Goal: Transaction & Acquisition: Book appointment/travel/reservation

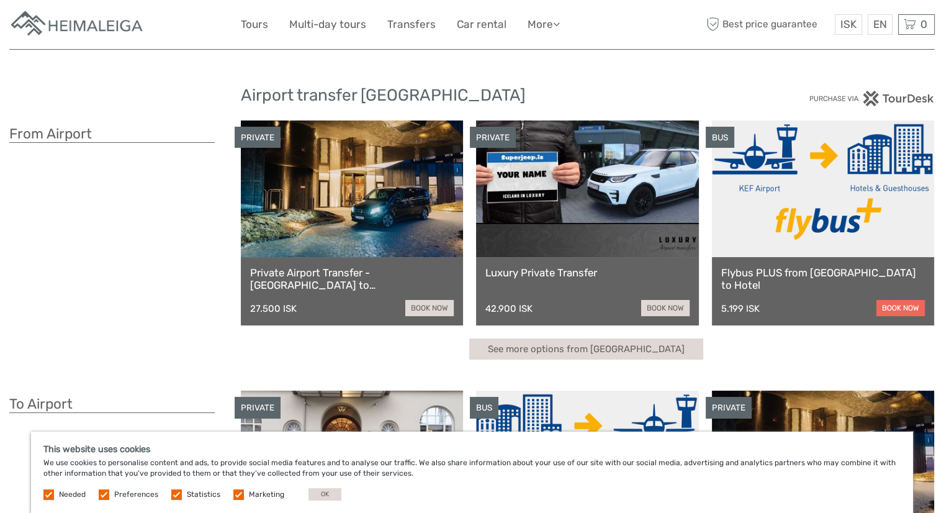
click at [901, 303] on link "book now" at bounding box center [900, 308] width 48 height 16
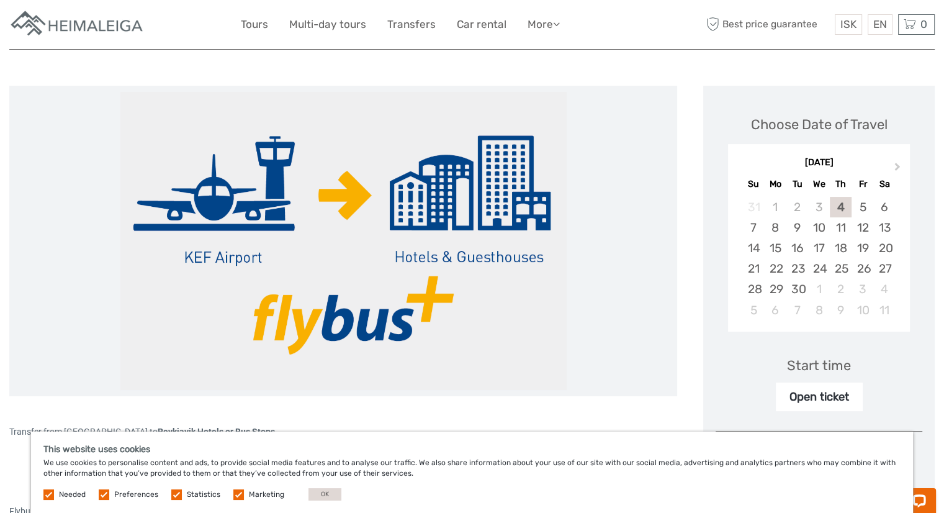
scroll to position [124, 0]
click at [802, 243] on div "16" at bounding box center [797, 247] width 22 height 20
click at [828, 366] on div "Start time" at bounding box center [819, 364] width 64 height 19
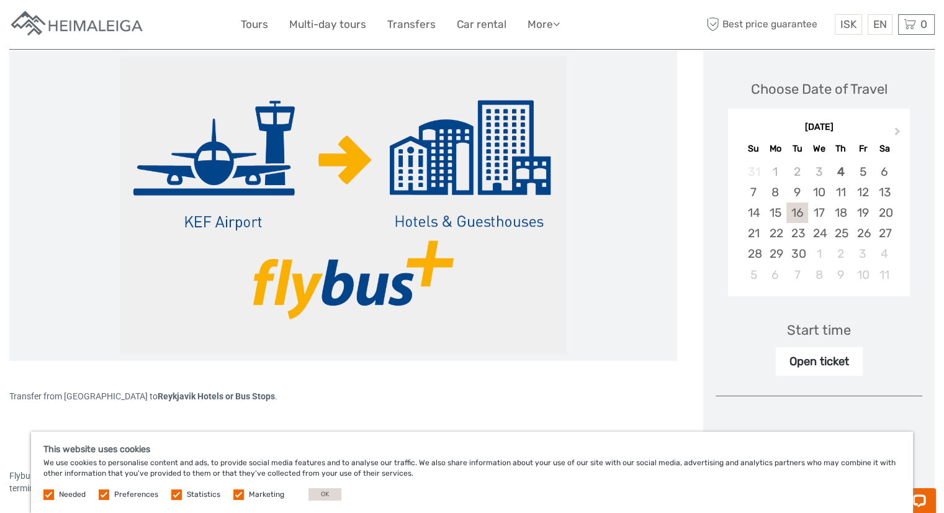
scroll to position [186, 0]
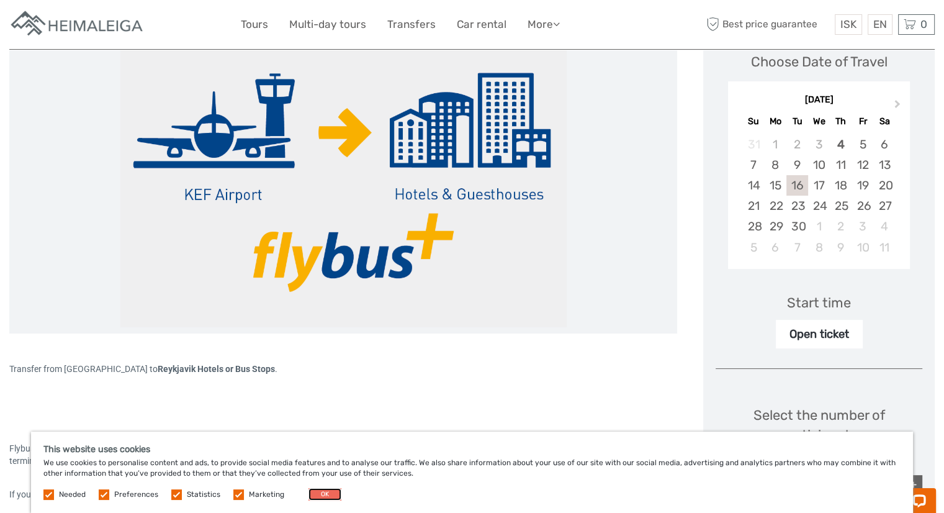
click at [324, 496] on button "OK" at bounding box center [324, 494] width 33 height 12
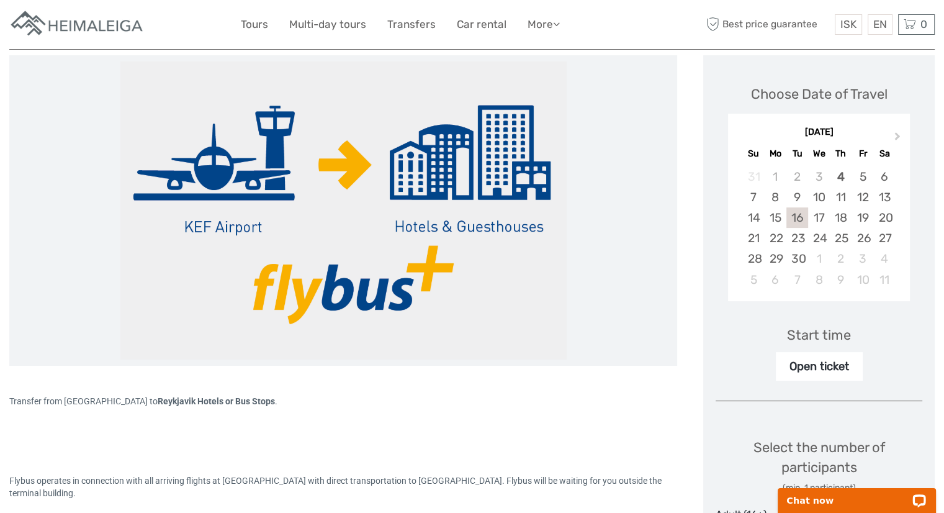
scroll to position [124, 0]
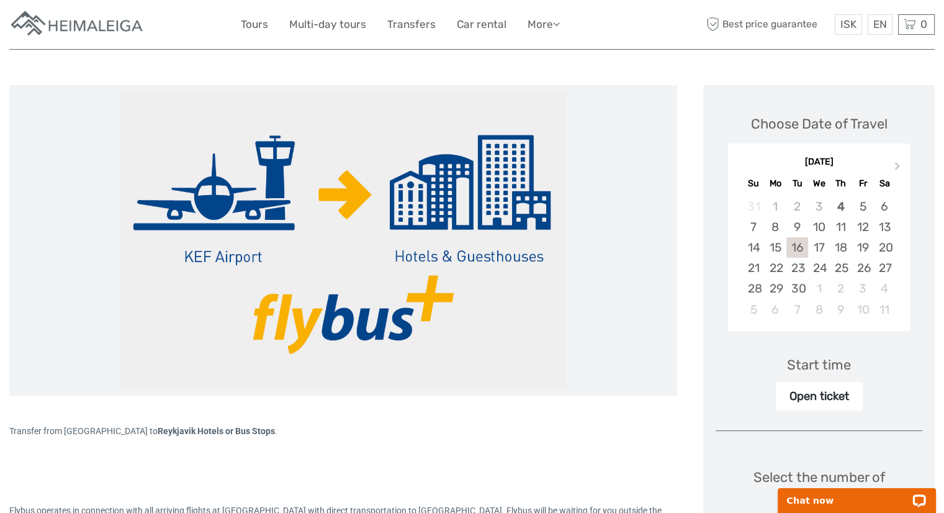
click at [372, 308] on img at bounding box center [343, 240] width 447 height 298
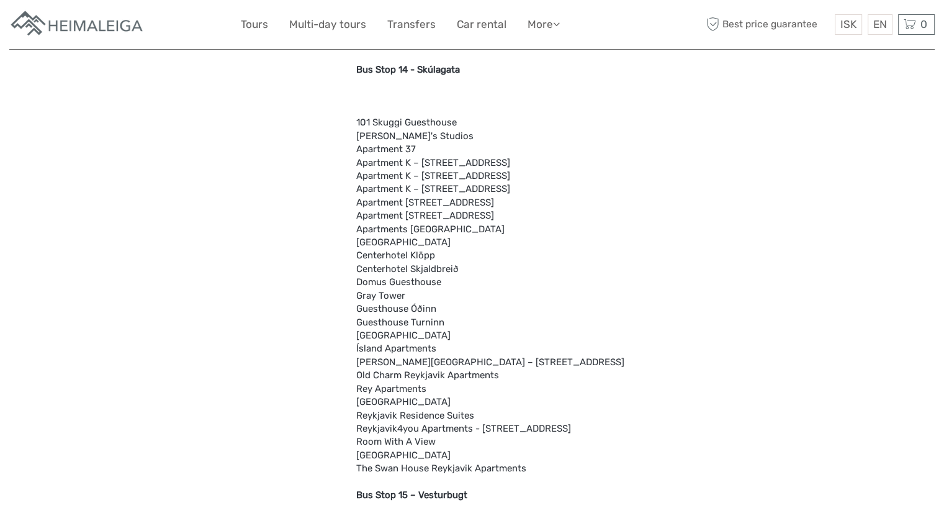
scroll to position [2916, 0]
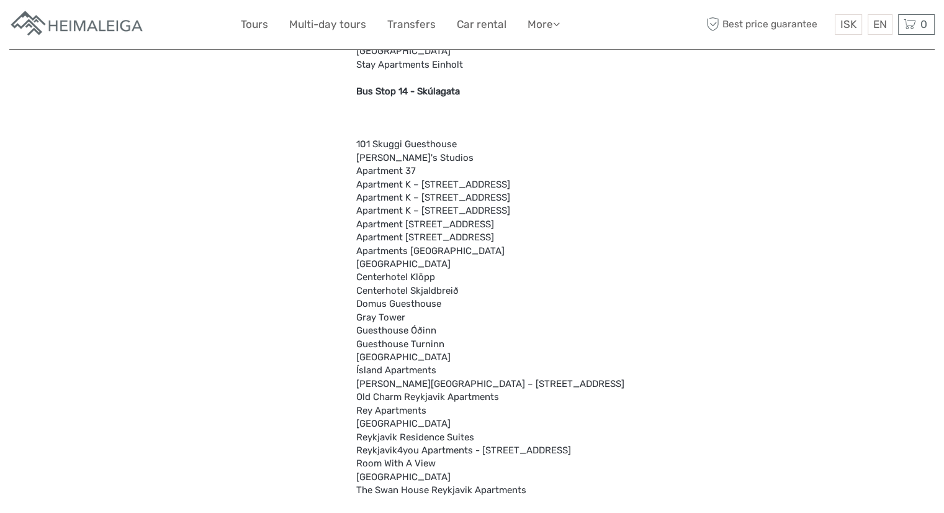
click at [444, 92] on b "Bus Stop 14 - Skúlagata" at bounding box center [408, 91] width 104 height 11
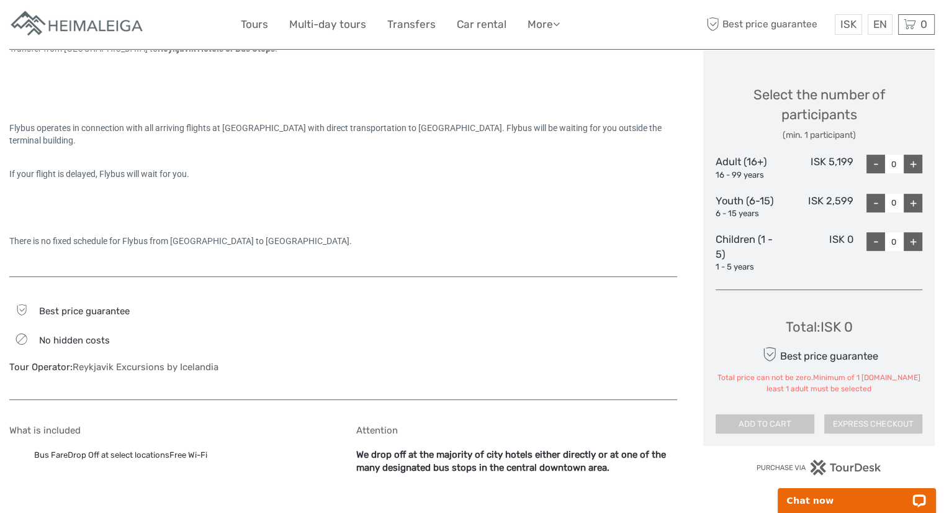
scroll to position [434, 0]
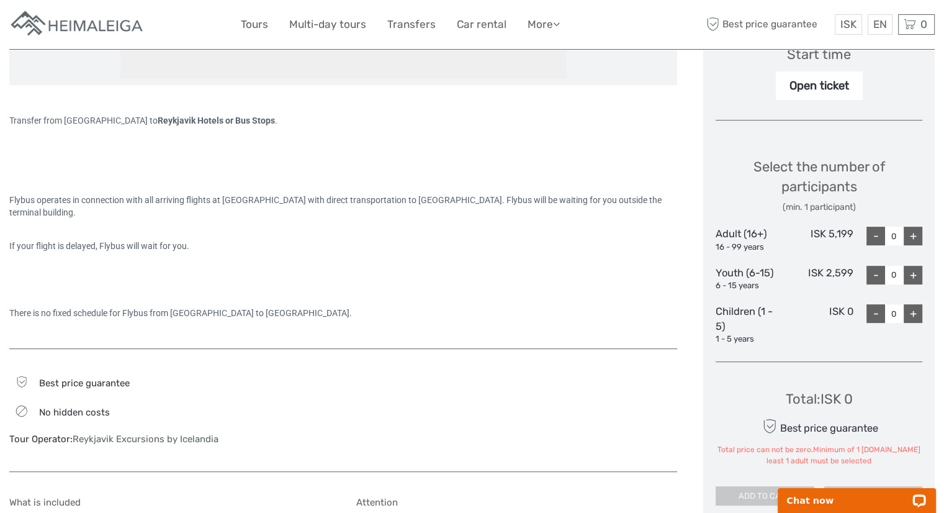
click at [919, 239] on div "+" at bounding box center [912, 235] width 19 height 19
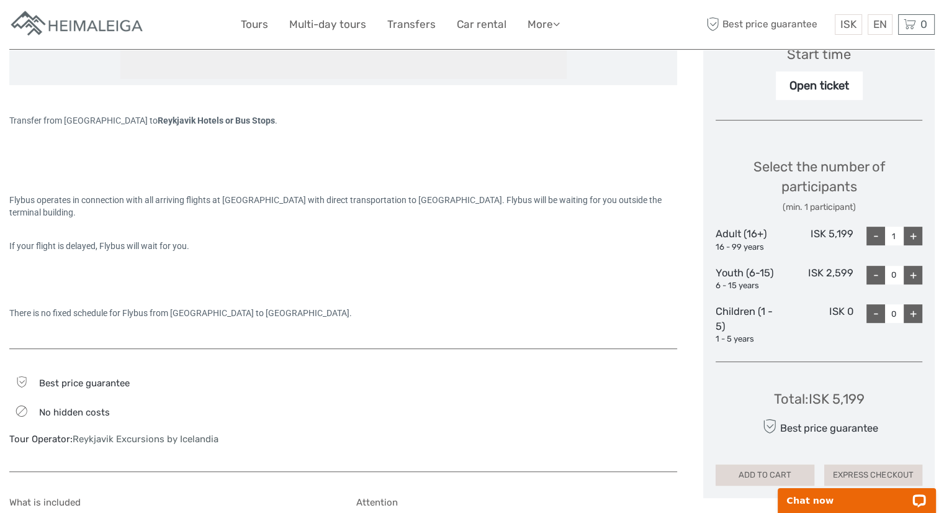
click at [919, 239] on div "+" at bounding box center [912, 235] width 19 height 19
click at [918, 235] on div "+" at bounding box center [912, 235] width 19 height 19
type input "4"
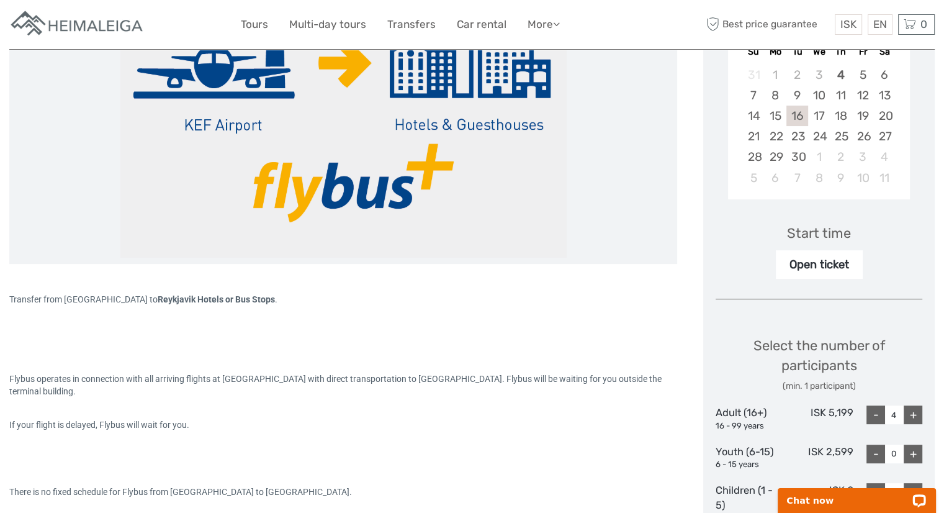
scroll to position [248, 0]
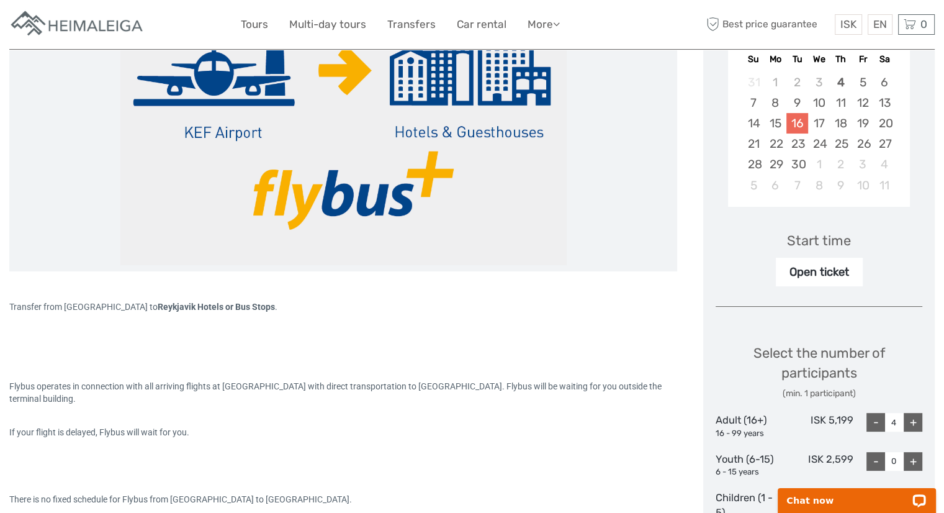
click at [795, 123] on div "16" at bounding box center [797, 123] width 22 height 20
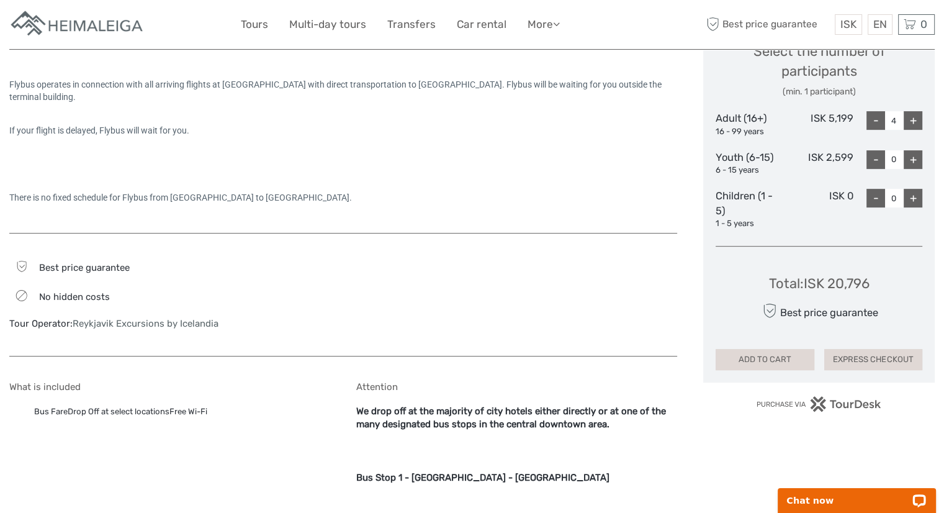
scroll to position [496, 0]
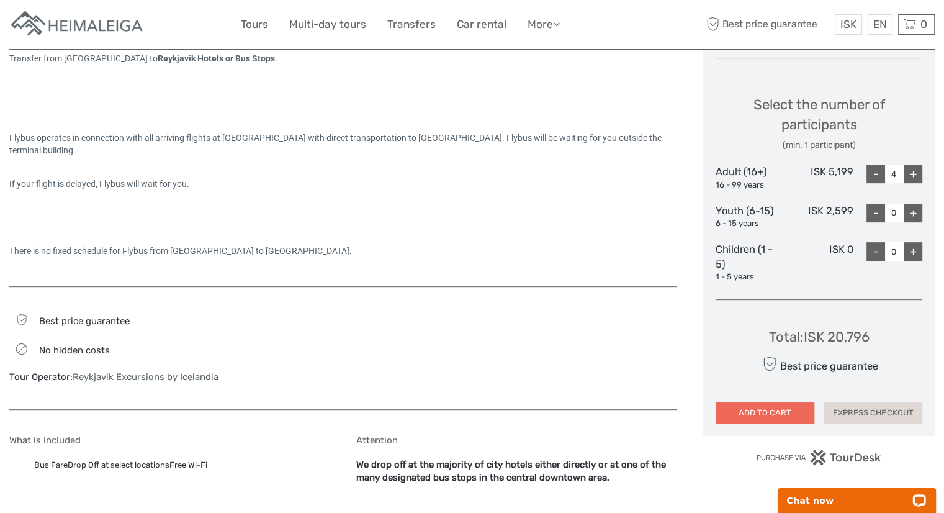
click at [760, 413] on button "ADD TO CART" at bounding box center [764, 412] width 98 height 21
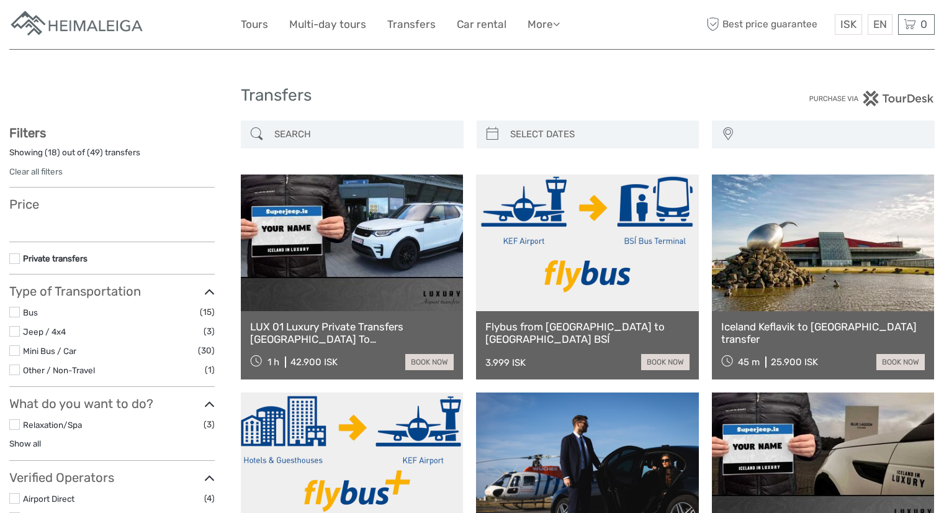
select select
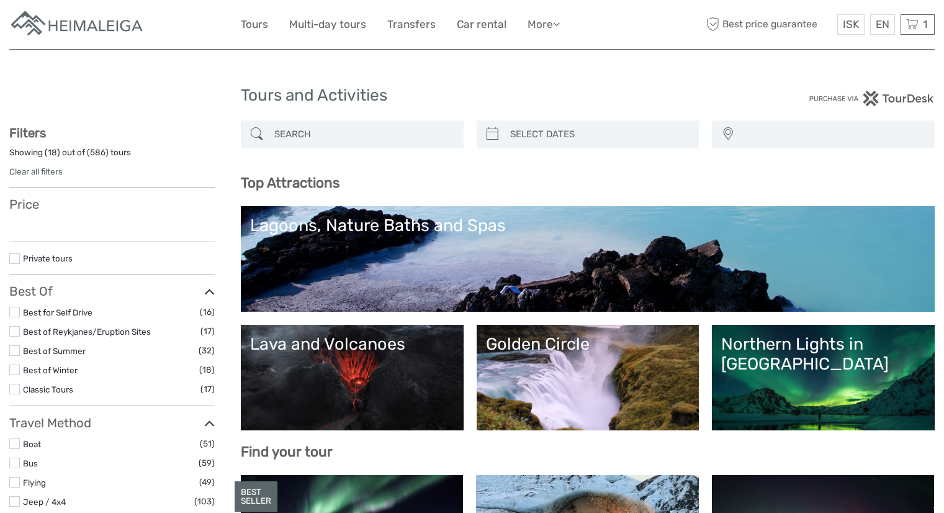
select select
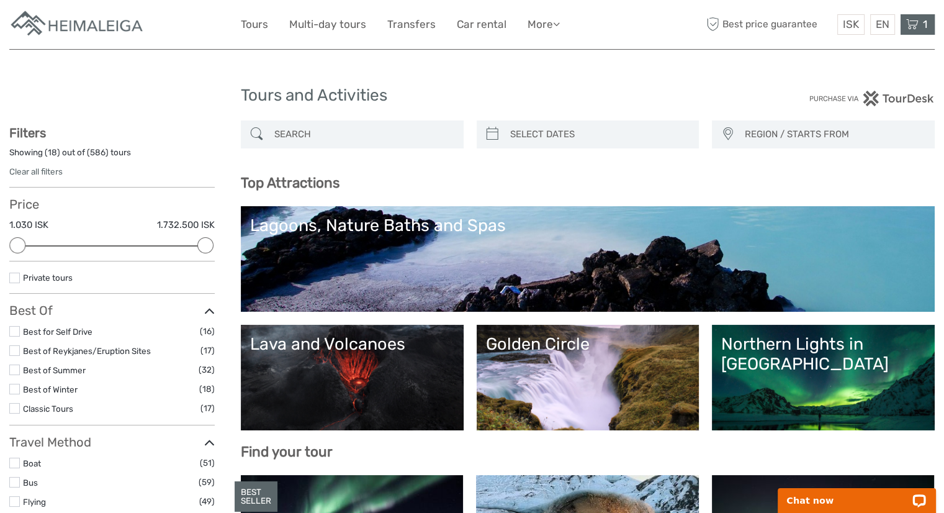
click at [921, 30] on div "1 Items Flybus PLUS from Keflavik Airport to Hotel 4x Adult (16+) Tuesday, 16 S…" at bounding box center [917, 24] width 34 height 20
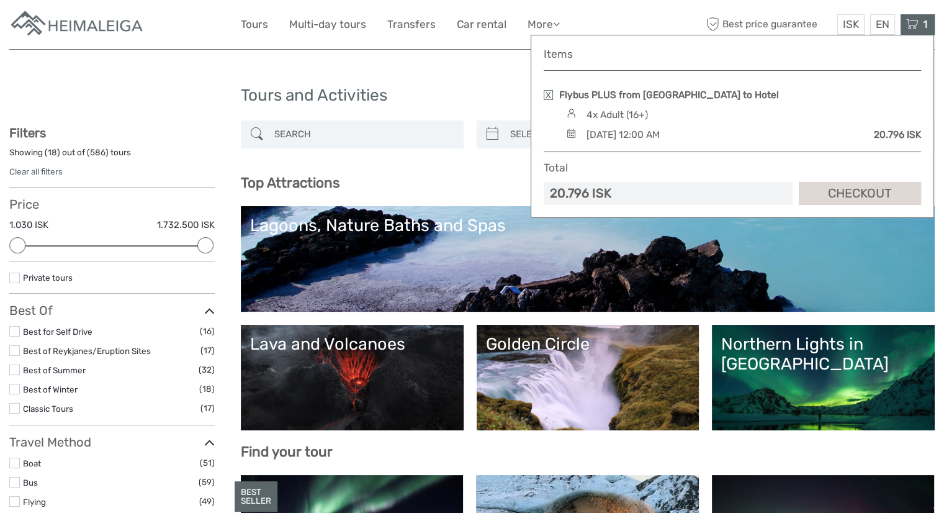
click at [916, 25] on icon at bounding box center [912, 25] width 12 height 16
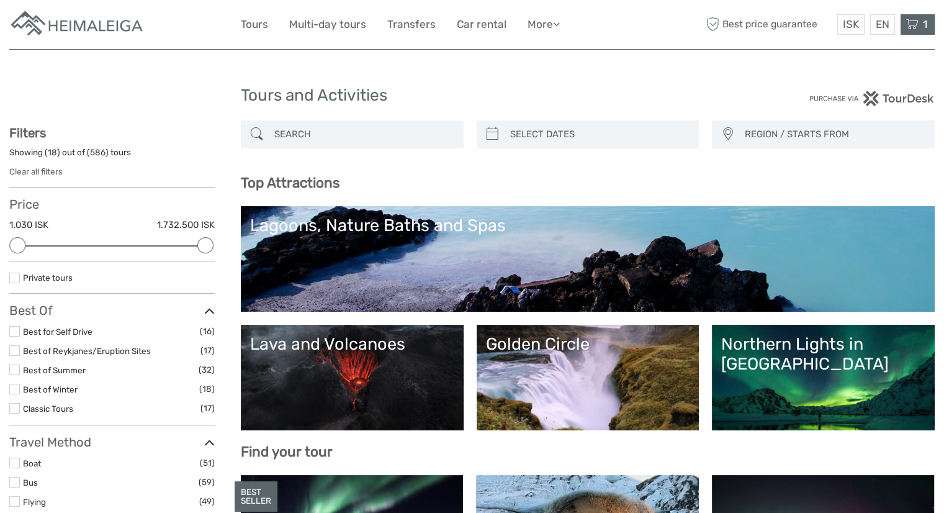
click at [921, 25] on span "1" at bounding box center [925, 24] width 8 height 12
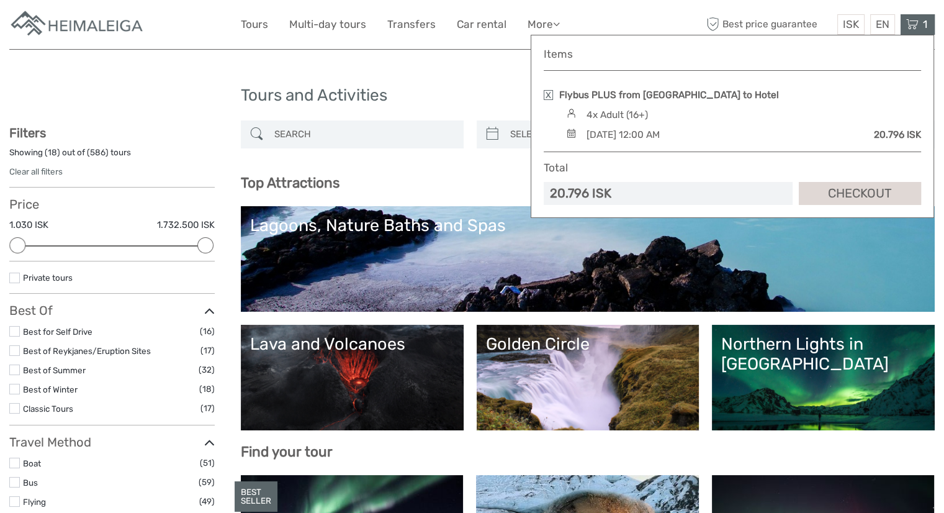
click at [573, 131] on img at bounding box center [571, 132] width 17 height 9
click at [792, 119] on div "4x Adult (16+)" at bounding box center [742, 115] width 358 height 14
click at [550, 92] on link at bounding box center [548, 95] width 9 height 10
